Goal: Task Accomplishment & Management: Manage account settings

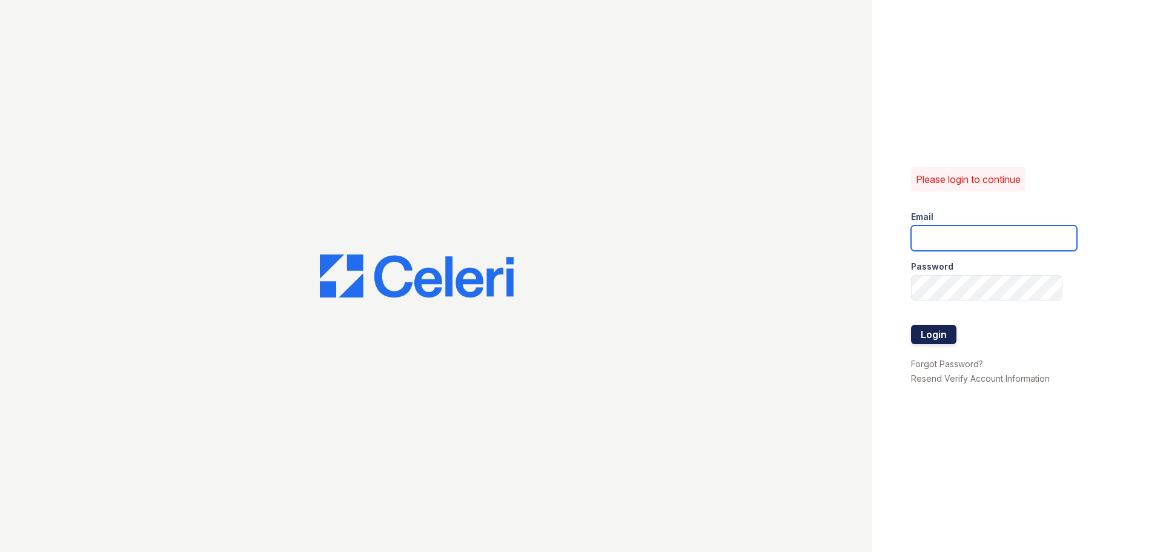
type input "[EMAIL_ADDRESS][DOMAIN_NAME]"
click at [933, 331] on button "Login" at bounding box center [933, 334] width 45 height 19
